Goal: Transaction & Acquisition: Purchase product/service

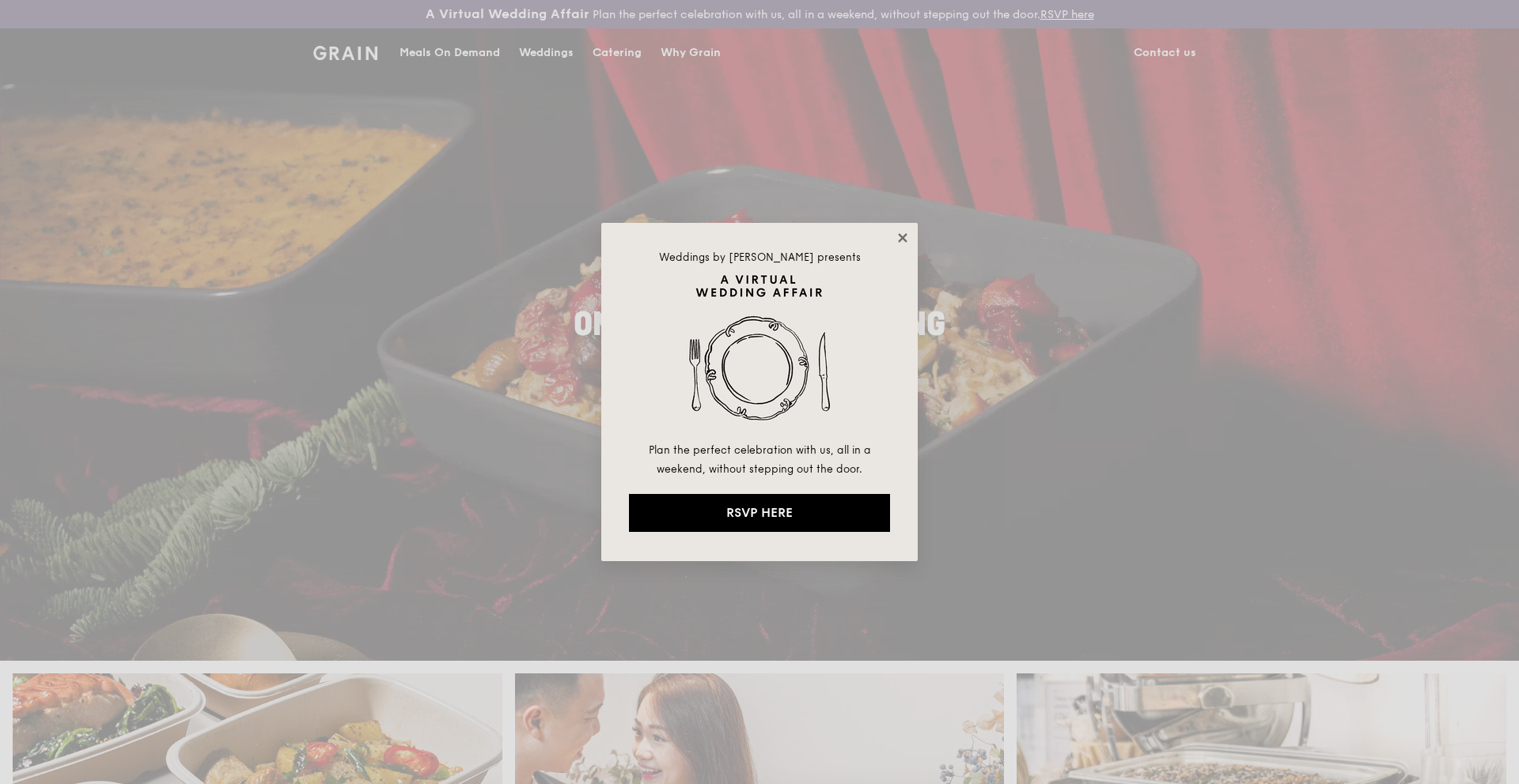
click at [906, 238] on icon at bounding box center [902, 238] width 14 height 14
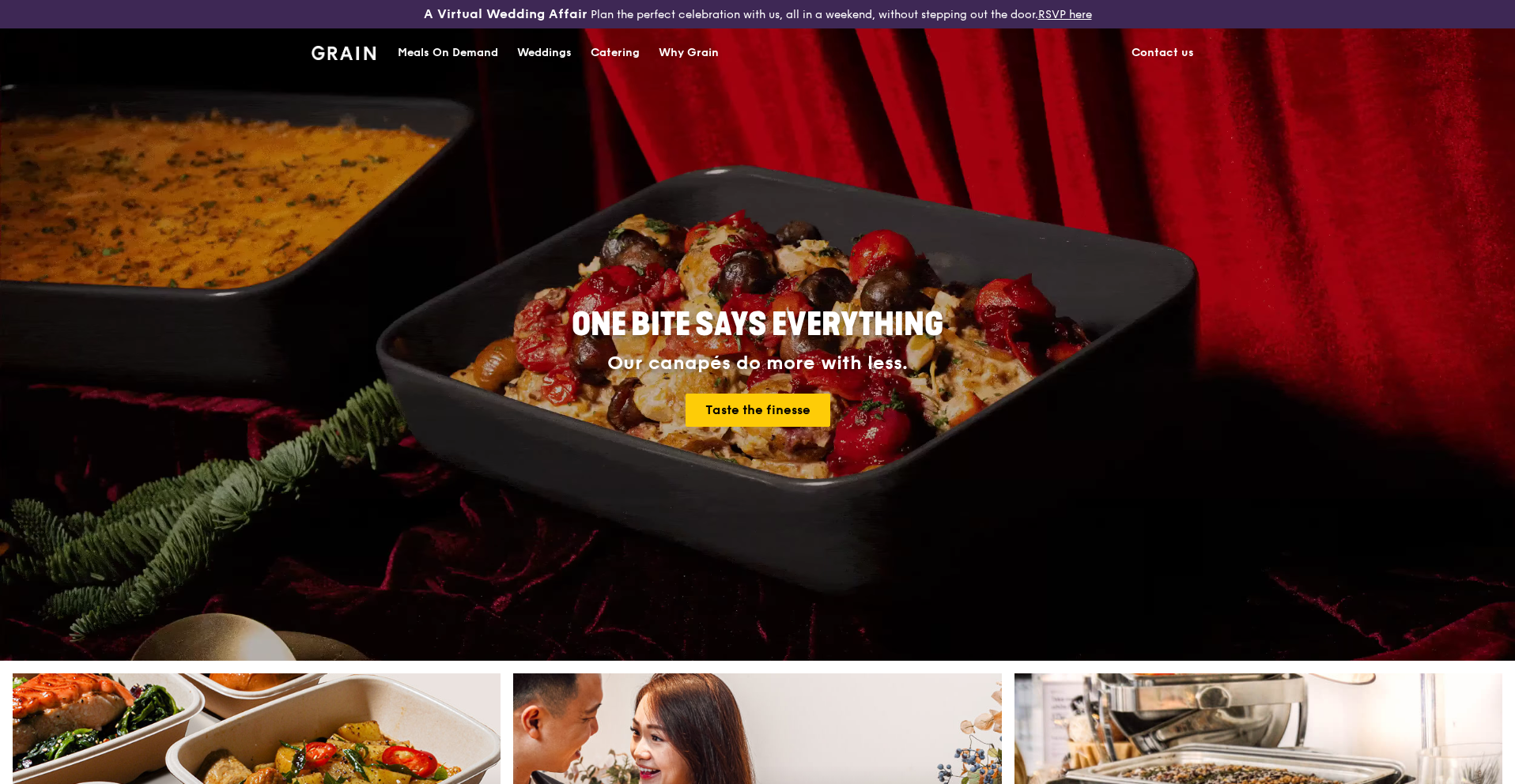
click at [604, 51] on div "Catering" at bounding box center [615, 53] width 49 height 47
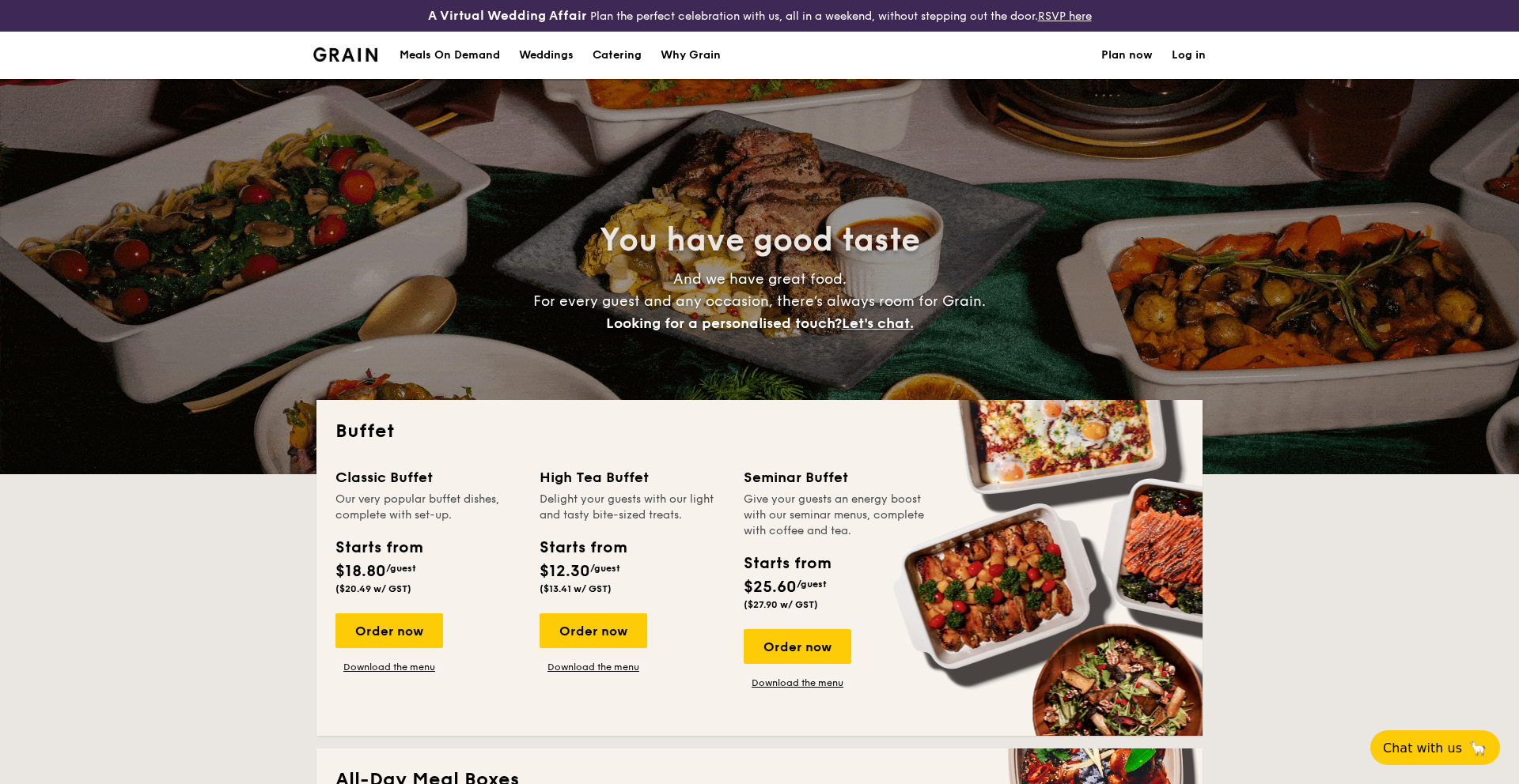
select select
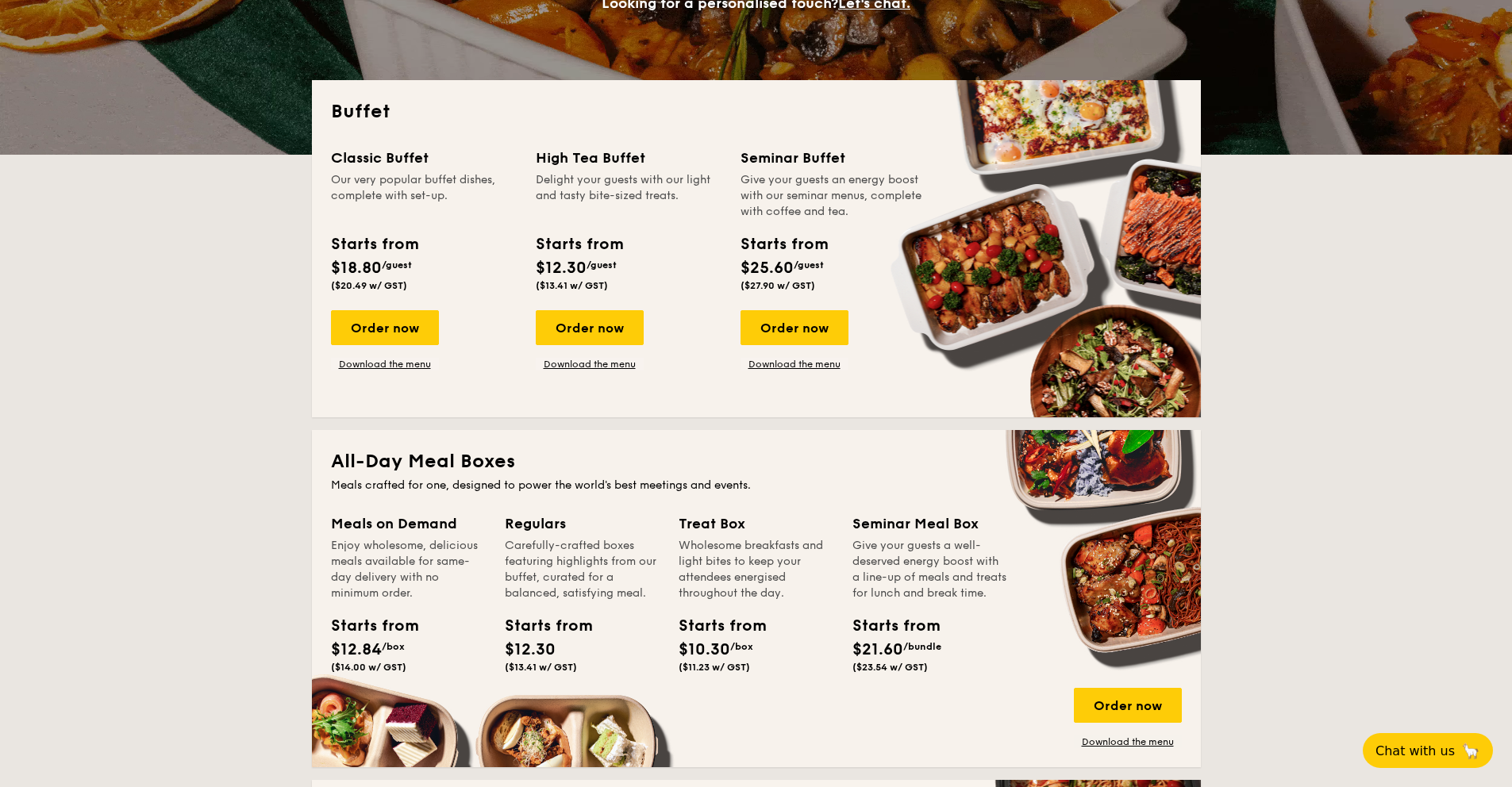
scroll to position [322, 0]
click at [392, 326] on div "Order now" at bounding box center [385, 327] width 108 height 35
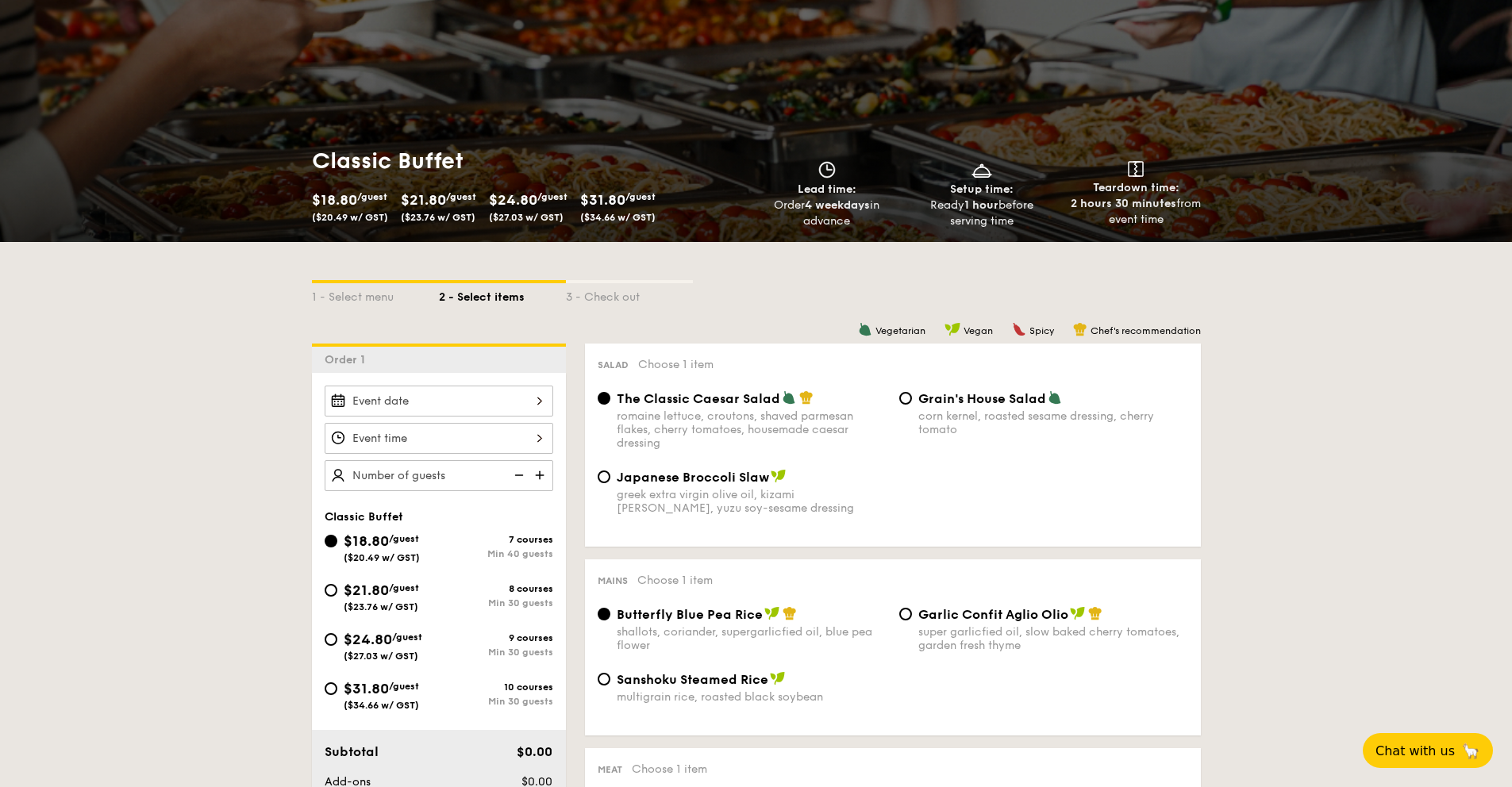
scroll to position [137, 0]
